Goal: Find specific page/section: Find specific page/section

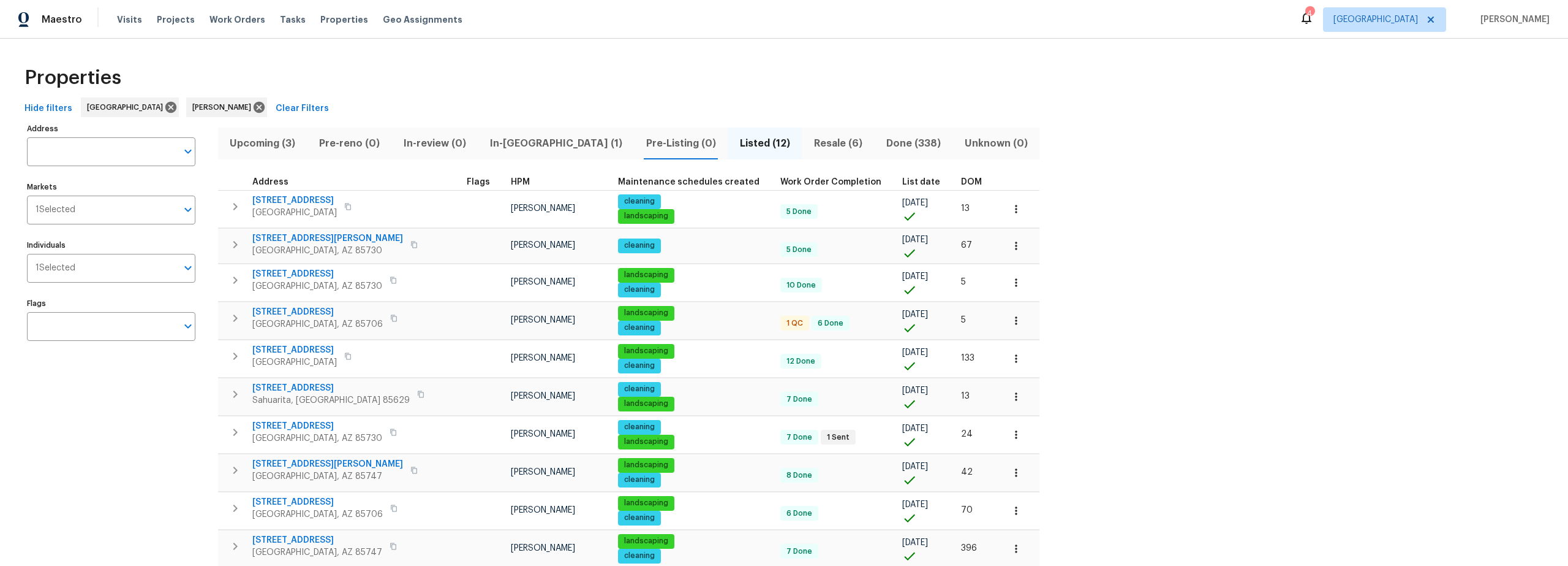
click at [257, 135] on span "Upcoming (3)" at bounding box center [262, 143] width 74 height 17
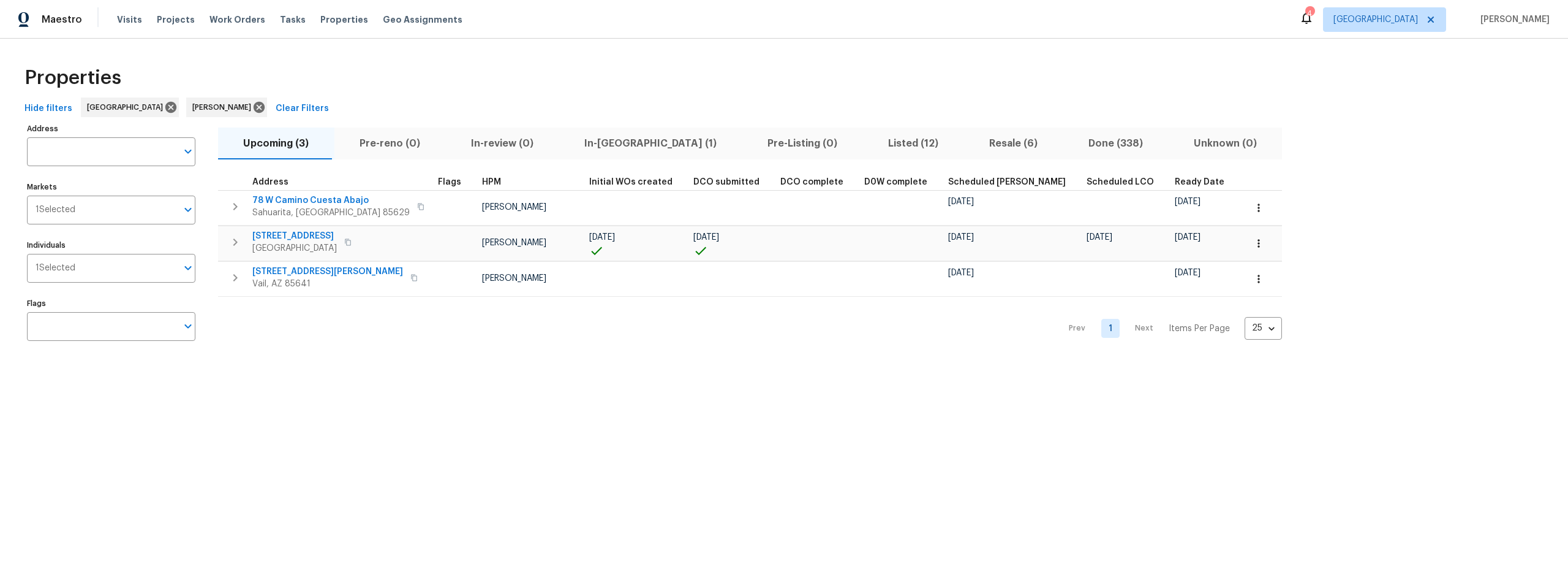
click at [971, 140] on span "Resale (6)" at bounding box center [1012, 143] width 84 height 17
